Goal: Task Accomplishment & Management: Manage account settings

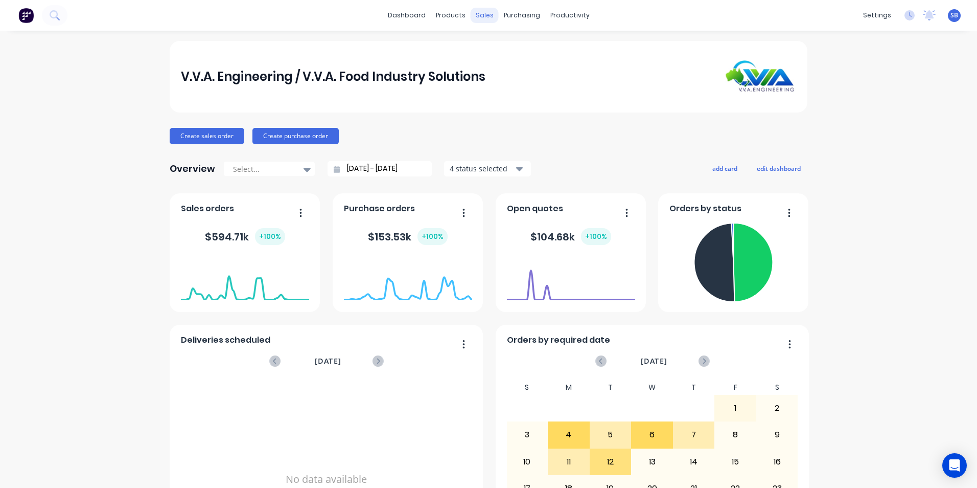
click at [484, 19] on div "sales" at bounding box center [485, 15] width 28 height 15
click at [521, 51] on div "Sales Orders" at bounding box center [519, 48] width 42 height 9
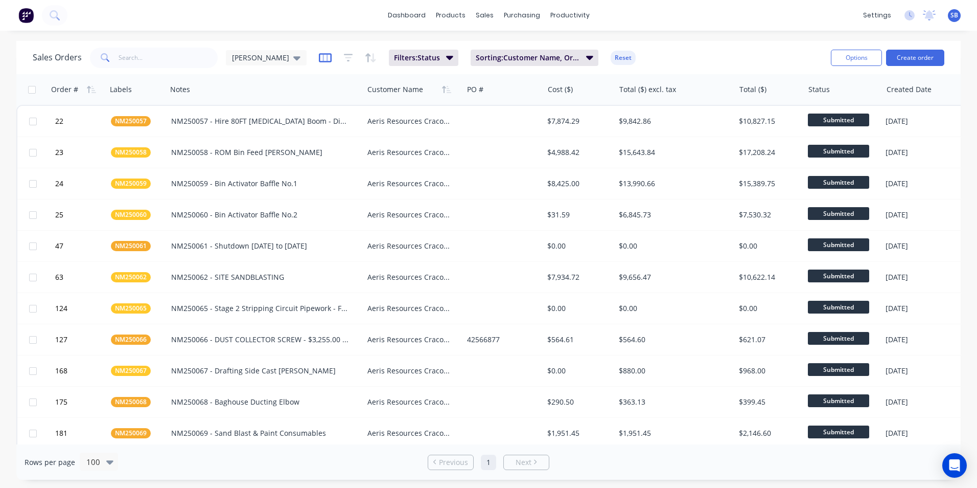
click at [319, 60] on icon "button" at bounding box center [325, 58] width 13 height 10
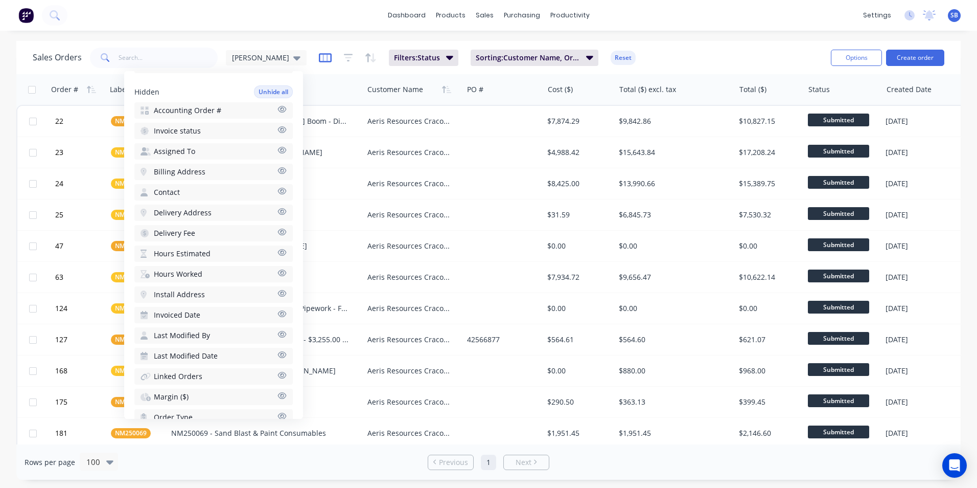
scroll to position [361, 0]
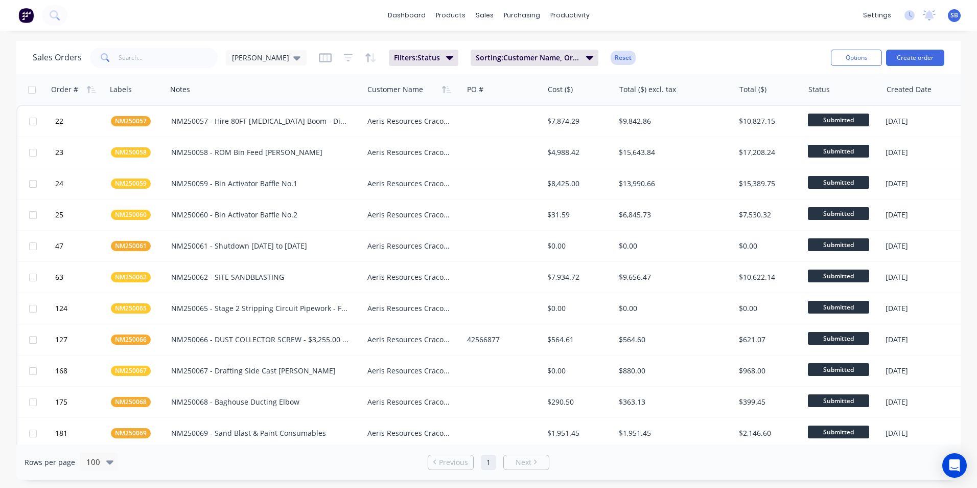
click at [611, 59] on button "Reset" at bounding box center [623, 58] width 25 height 14
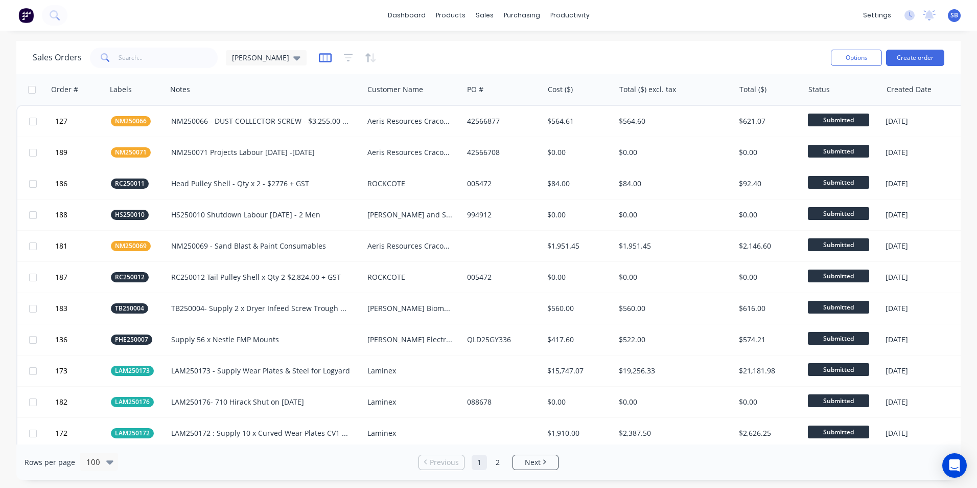
click at [319, 57] on icon "button" at bounding box center [325, 58] width 13 height 10
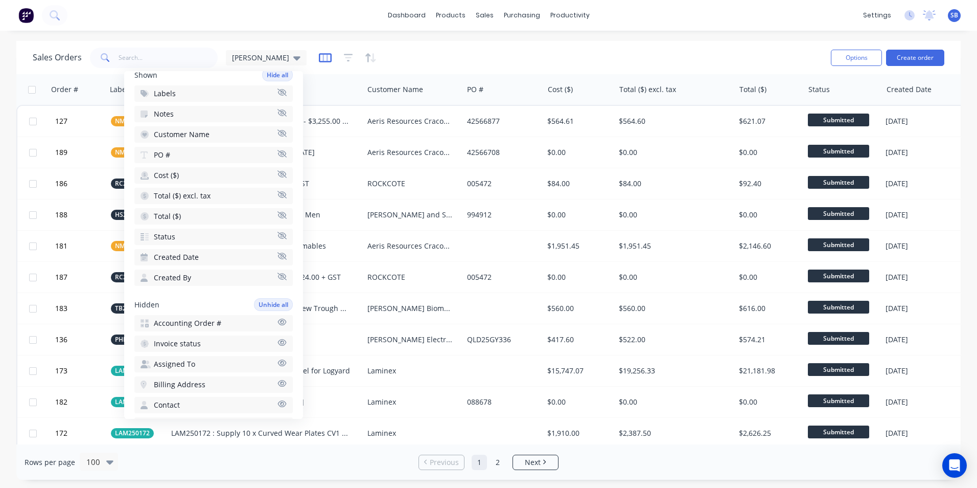
scroll to position [61, 0]
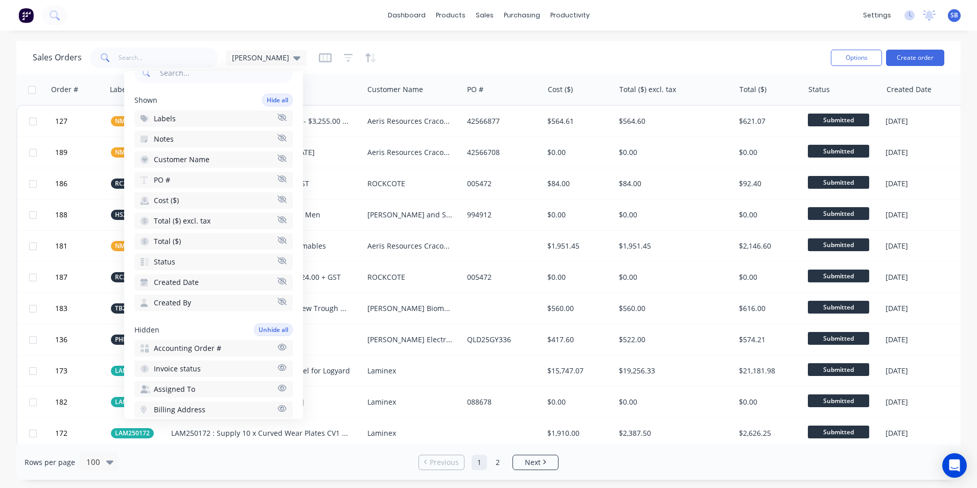
click at [201, 77] on input "text" at bounding box center [225, 73] width 135 height 20
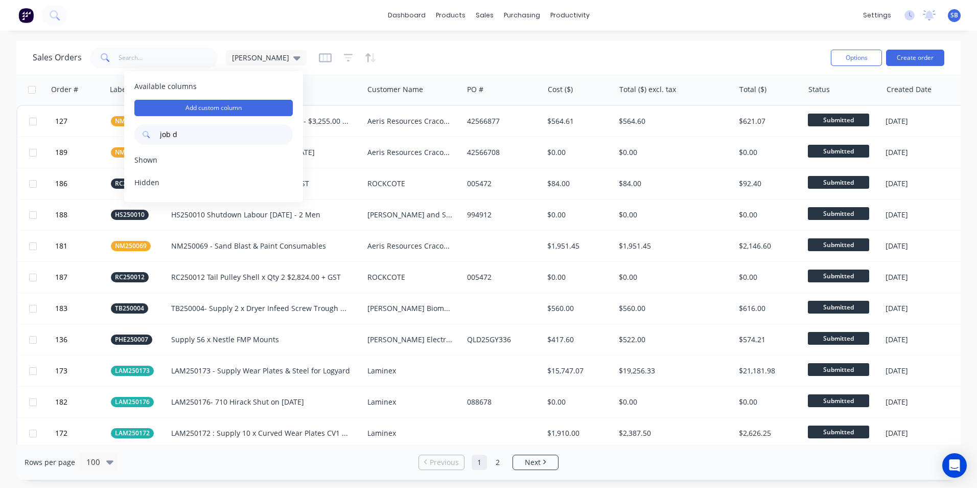
scroll to position [0, 0]
type input "j"
type input "v"
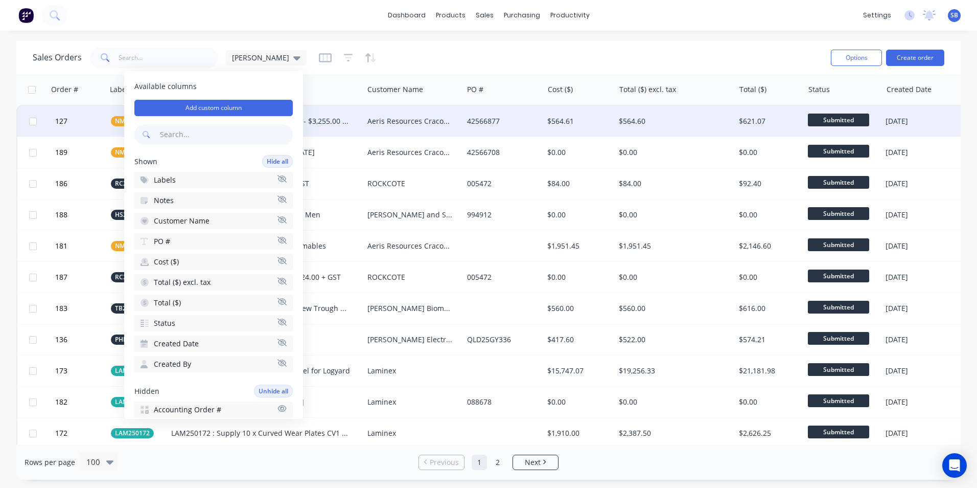
click at [387, 121] on div "Aeris Resources Cracow Operations" at bounding box center [410, 121] width 86 height 10
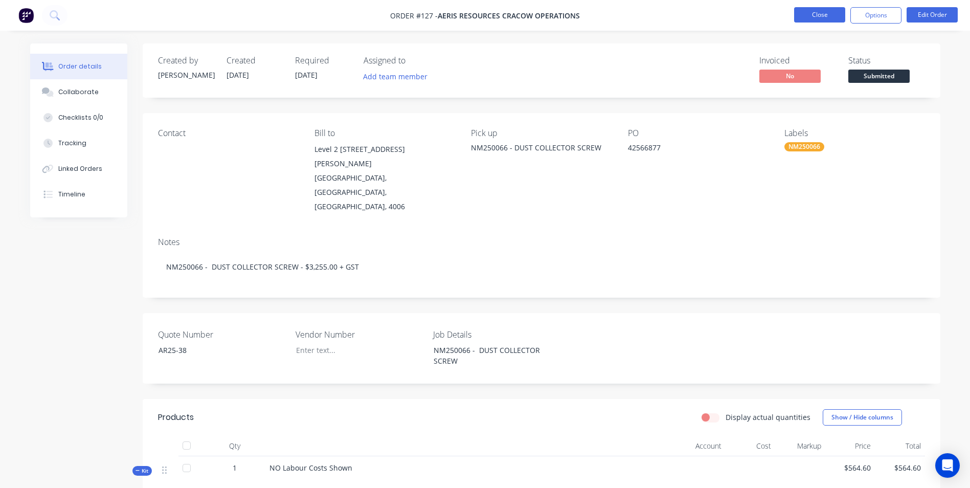
click at [818, 18] on button "Close" at bounding box center [819, 14] width 51 height 15
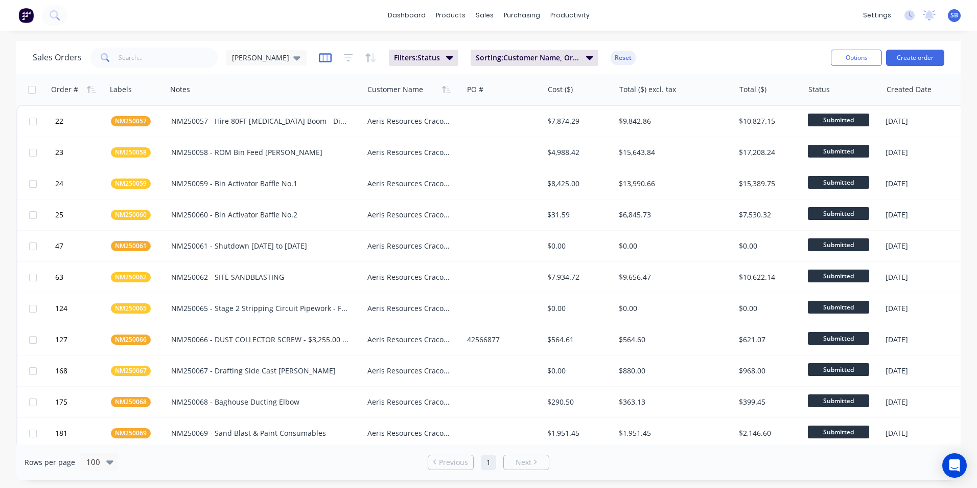
click at [319, 58] on icon "button" at bounding box center [325, 58] width 13 height 10
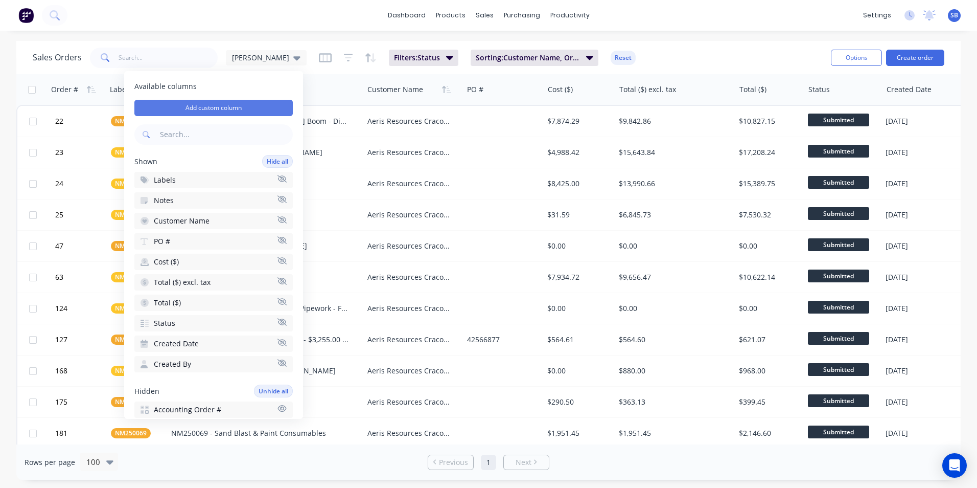
click at [234, 107] on button "Add custom column" at bounding box center [213, 108] width 158 height 16
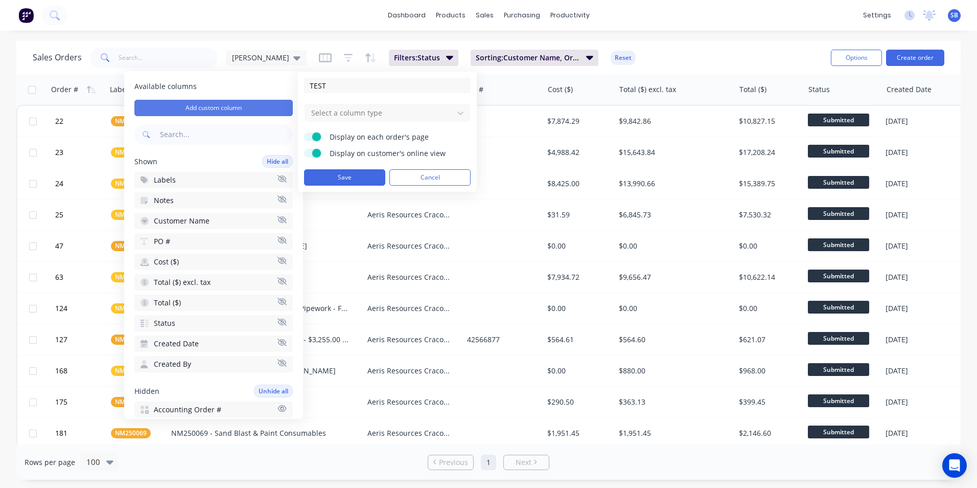
type input "TEST"
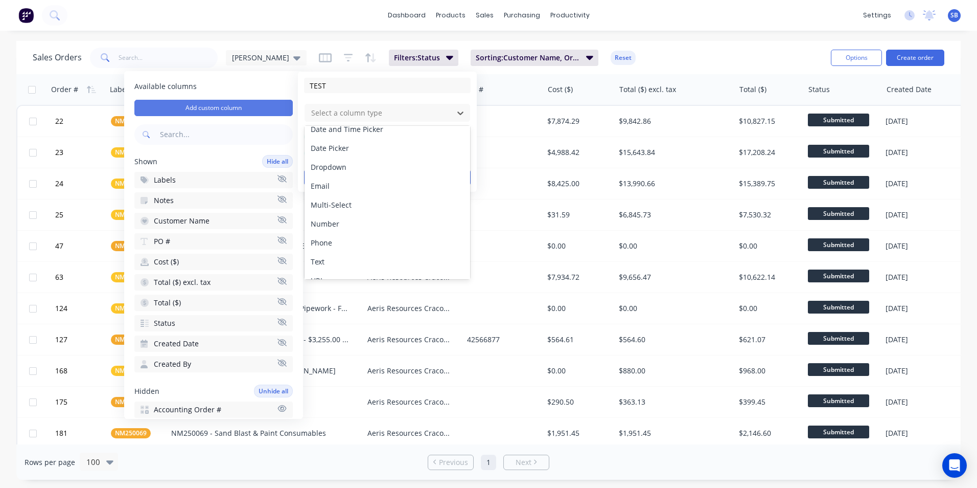
scroll to position [59, 0]
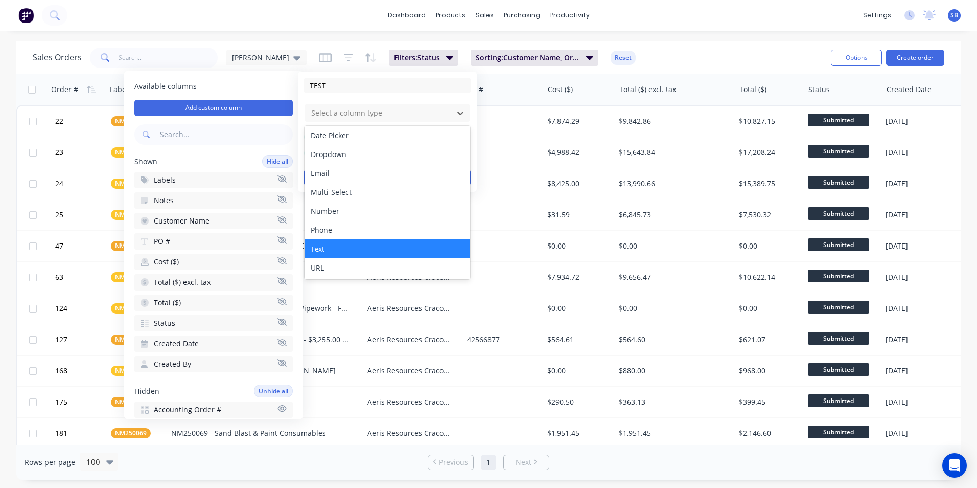
click at [323, 252] on div "Text" at bounding box center [388, 248] width 166 height 19
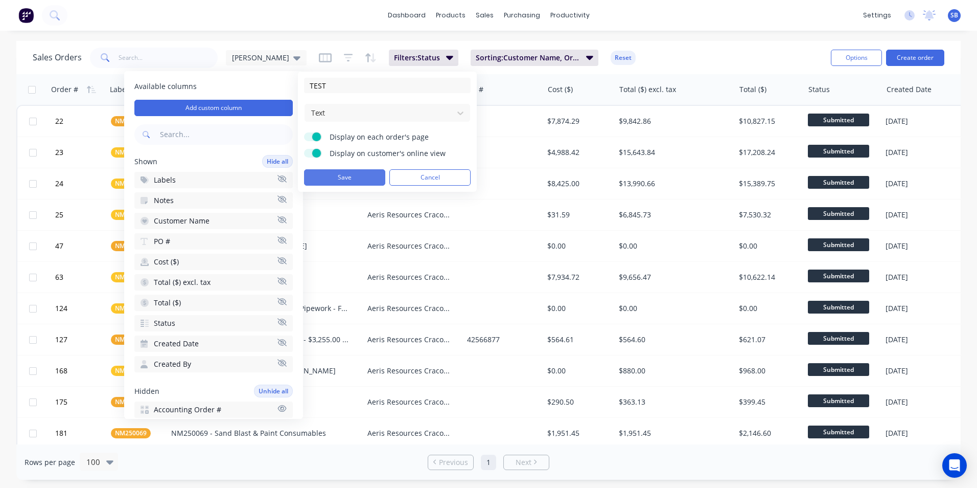
click at [353, 175] on button "Save" at bounding box center [344, 177] width 81 height 16
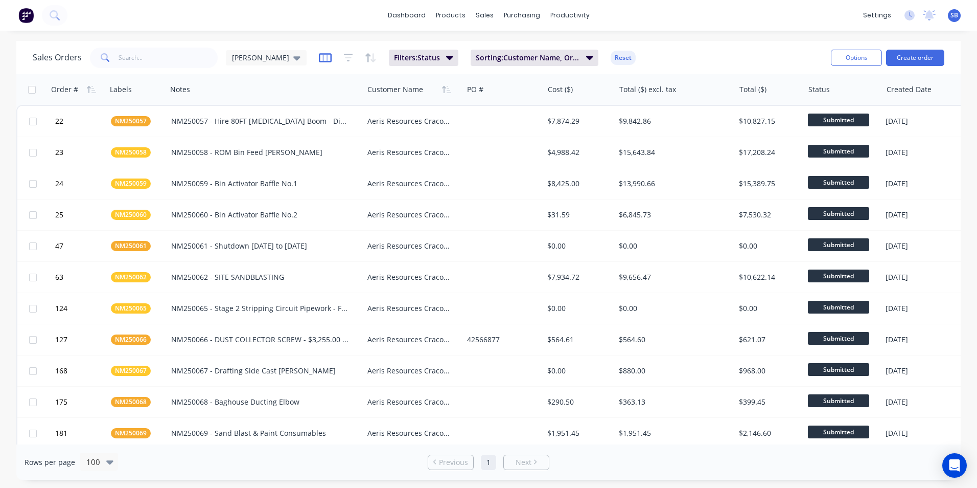
click at [323, 59] on icon "button" at bounding box center [325, 57] width 5 height 7
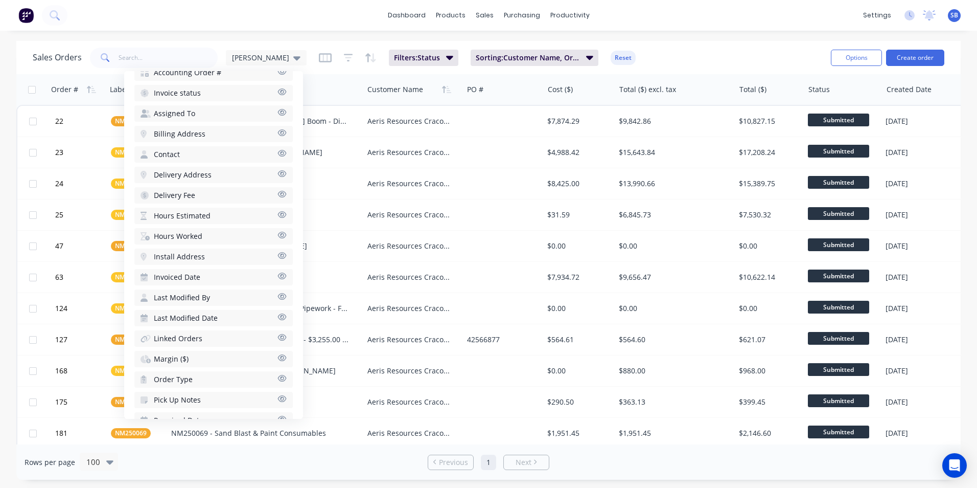
click at [295, 360] on div "Available columns Add custom column Shown Hide all Labels Notes Customer Name P…" at bounding box center [213, 245] width 179 height 348
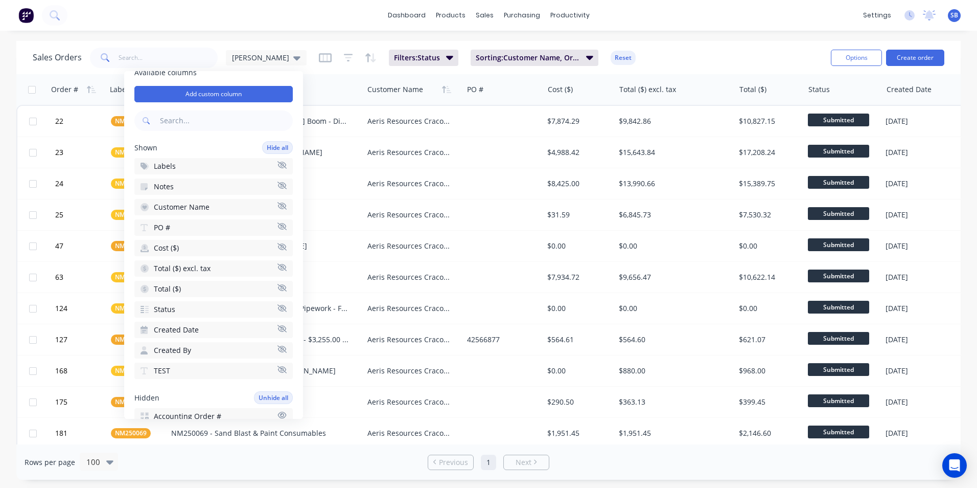
scroll to position [0, 0]
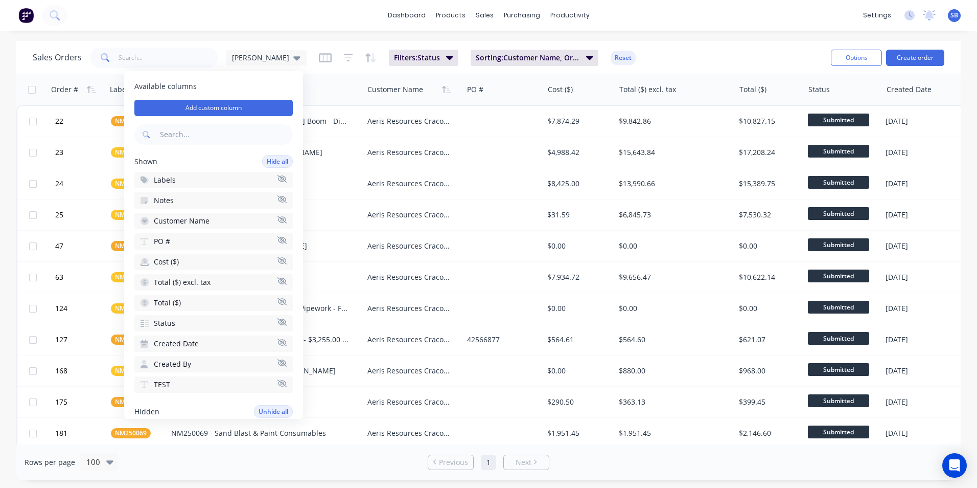
click at [952, 19] on span "SB" at bounding box center [955, 15] width 8 height 9
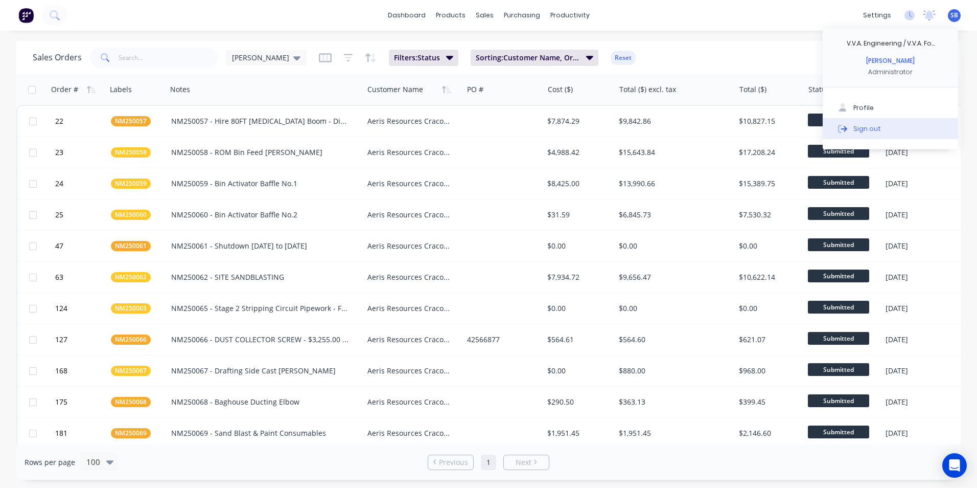
click at [864, 130] on div "Sign out" at bounding box center [868, 128] width 28 height 9
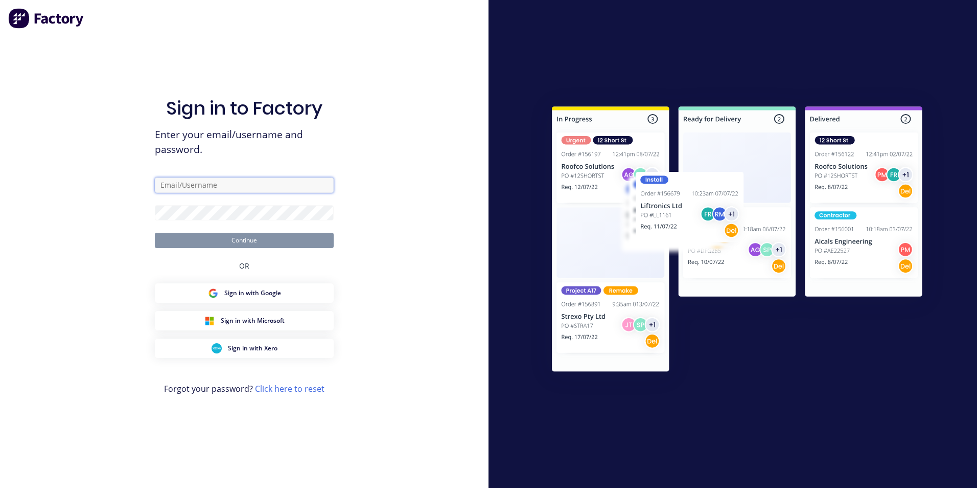
click at [278, 189] on input "text" at bounding box center [244, 184] width 179 height 15
type input "[EMAIL_ADDRESS][DOMAIN_NAME]"
click at [155, 233] on button "Continue" at bounding box center [244, 240] width 179 height 15
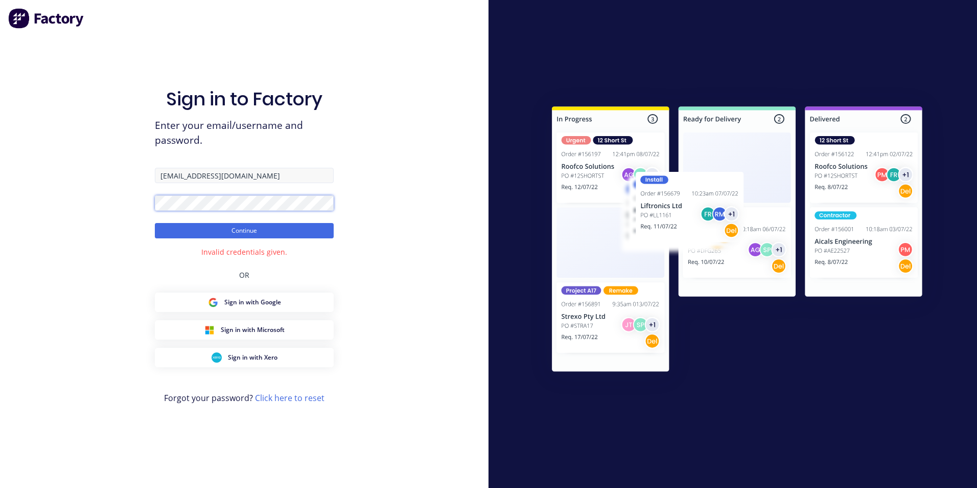
click at [155, 223] on button "Continue" at bounding box center [244, 230] width 179 height 15
